Goal: Task Accomplishment & Management: Manage account settings

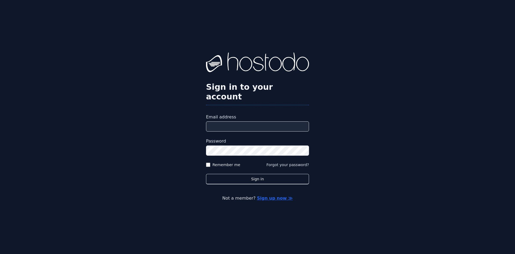
click at [0, 254] on div at bounding box center [0, 254] width 0 height 0
type input "**********"
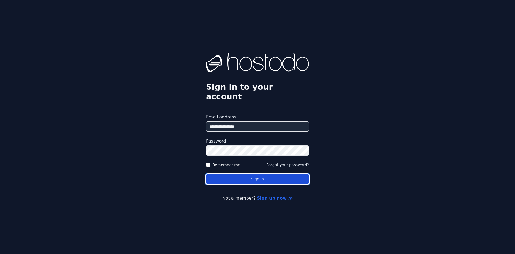
click at [265, 175] on button "Sign in" at bounding box center [257, 179] width 103 height 10
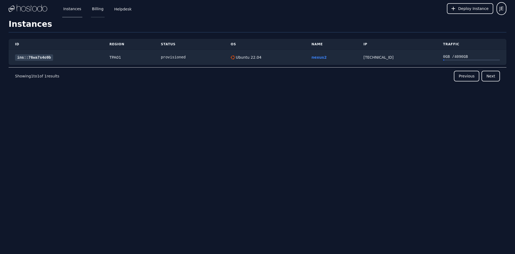
click at [92, 10] on link "Billing" at bounding box center [98, 9] width 14 height 18
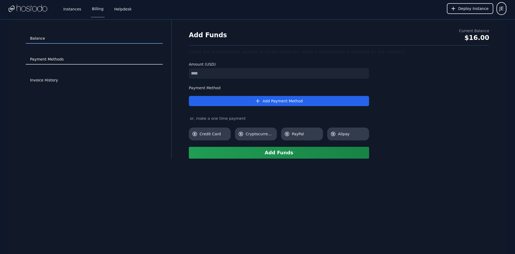
click at [53, 61] on link "Payment Methods" at bounding box center [94, 59] width 137 height 10
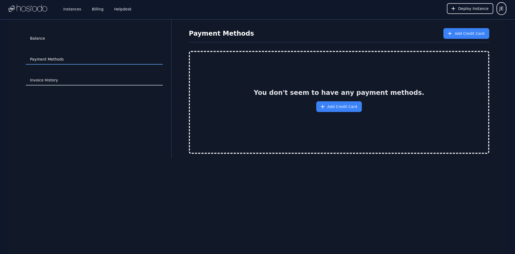
click at [52, 83] on link "Invoice History" at bounding box center [94, 80] width 137 height 10
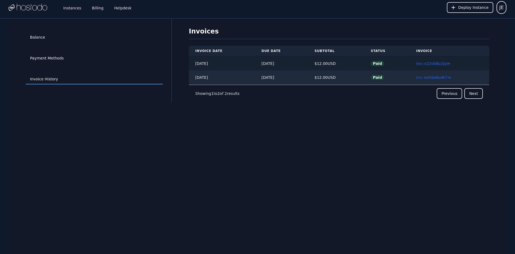
scroll to position [1, 0]
click at [37, 38] on link "Balance" at bounding box center [94, 37] width 137 height 10
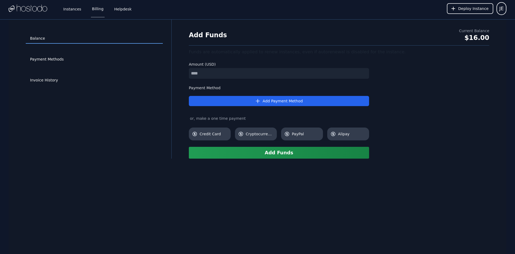
click at [498, 4] on div "JE" at bounding box center [502, 8] width 10 height 13
click at [499, 5] on button "JE" at bounding box center [502, 8] width 10 height 13
click at [467, 31] on button "Sign out" at bounding box center [481, 33] width 52 height 10
